Goal: Information Seeking & Learning: Find contact information

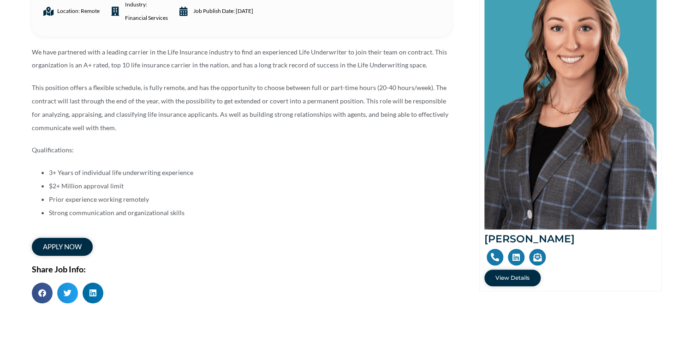
scroll to position [166, 0]
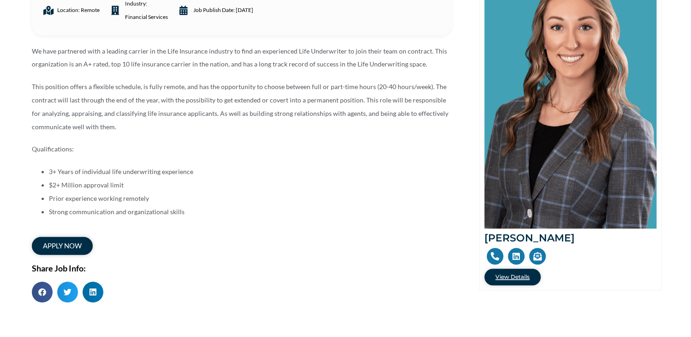
click at [510, 281] on link "View Details" at bounding box center [512, 276] width 56 height 17
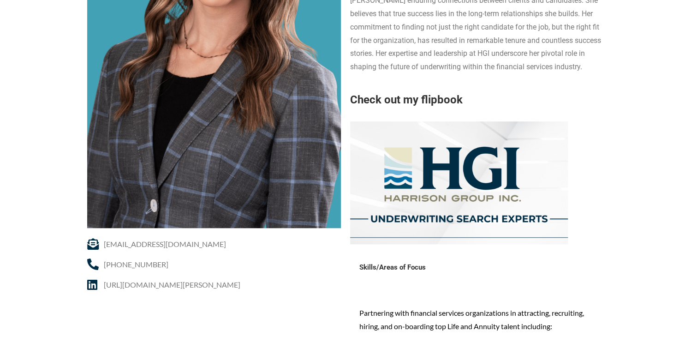
scroll to position [253, 0]
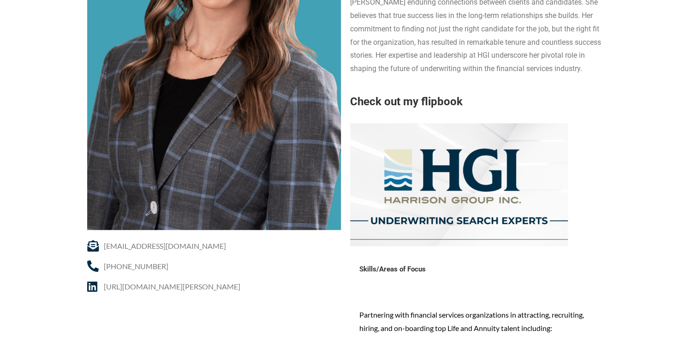
click at [487, 166] on img at bounding box center [459, 184] width 218 height 123
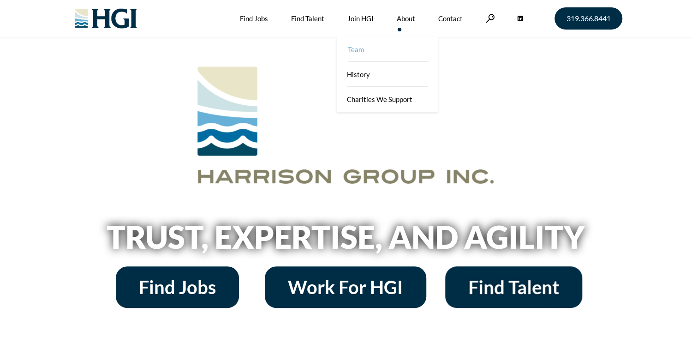
click at [391, 51] on link "Team" at bounding box center [388, 49] width 101 height 25
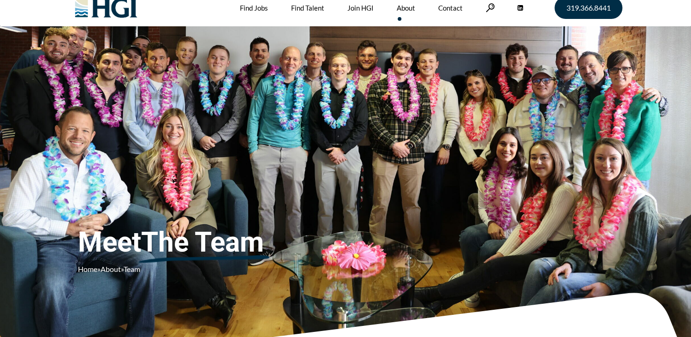
scroll to position [14, 0]
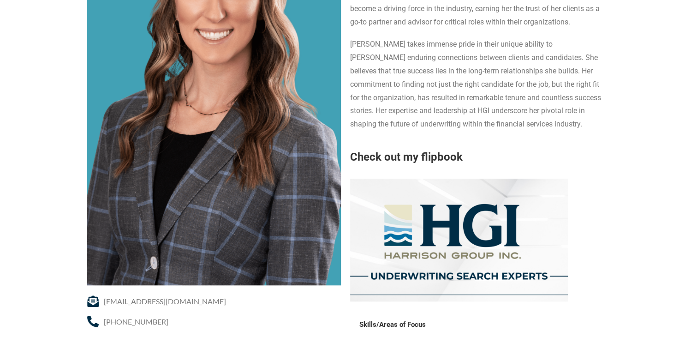
scroll to position [107, 0]
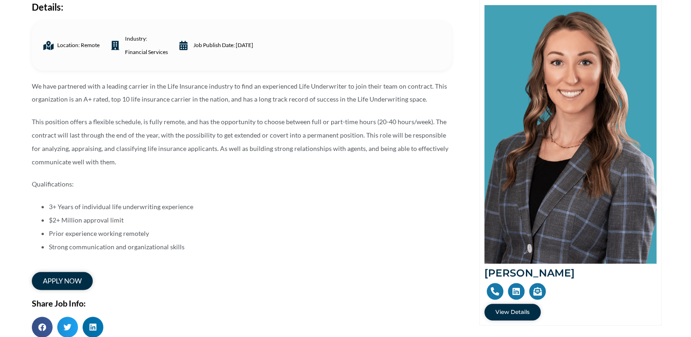
scroll to position [132, 0]
